Goal: Check status: Check status

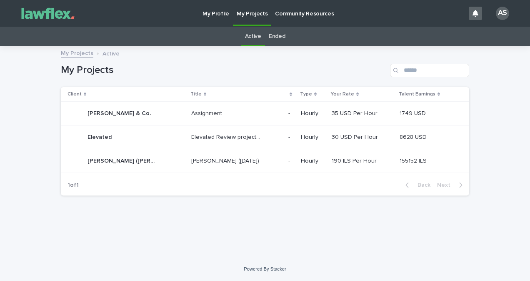
click at [235, 152] on td "[PERSON_NAME] ([DATE]) [PERSON_NAME] ([DATE])" at bounding box center [236, 161] width 97 height 24
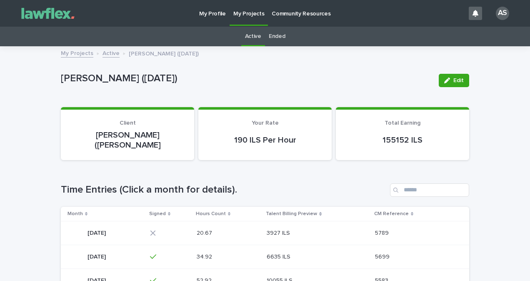
click at [365, 227] on div "3927 ILS 3927 ILS" at bounding box center [316, 233] width 101 height 14
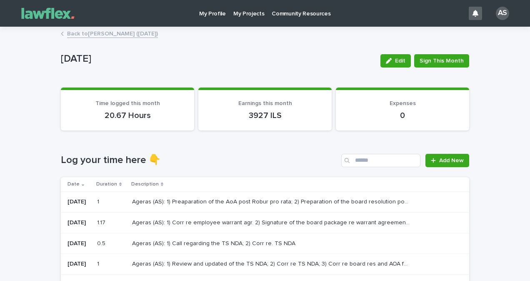
click at [344, 266] on p "Ageras (AS): 1) Review and updated of the TS NDA; 2) Corr re TS NDA; 3) Corr re…" at bounding box center [271, 263] width 279 height 9
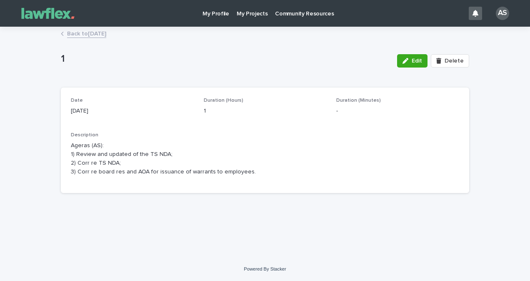
click at [106, 35] on link "Back to [DATE]" at bounding box center [86, 33] width 39 height 10
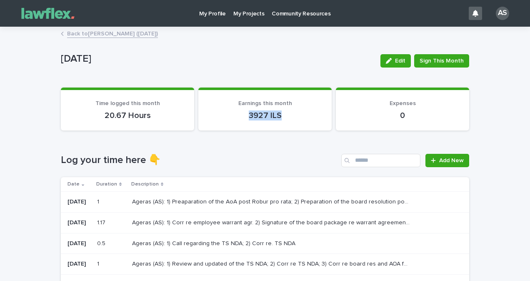
drag, startPoint x: 285, startPoint y: 119, endPoint x: 235, endPoint y: 115, distance: 50.5
click at [235, 115] on p "3927 ILS" at bounding box center [264, 115] width 113 height 10
click at [242, 189] on th "Description" at bounding box center [299, 184] width 340 height 15
click at [226, 139] on div "Loading... Saving… Log your time here 👇 Add New Date Duration Description [DATE…" at bounding box center [265, 282] width 408 height 291
drag, startPoint x: 244, startPoint y: 122, endPoint x: 288, endPoint y: 122, distance: 43.7
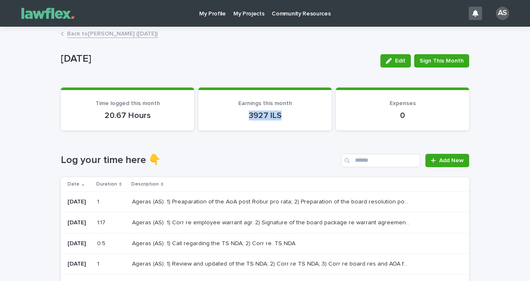
click at [288, 122] on section "Earnings this month 3927 ILS" at bounding box center [264, 108] width 133 height 43
drag, startPoint x: 288, startPoint y: 122, endPoint x: 285, endPoint y: 161, distance: 39.3
click at [285, 161] on h1 "Log your time here 👇" at bounding box center [199, 160] width 277 height 12
click at [244, 12] on p "My Projects" at bounding box center [248, 8] width 31 height 17
